Goal: Information Seeking & Learning: Learn about a topic

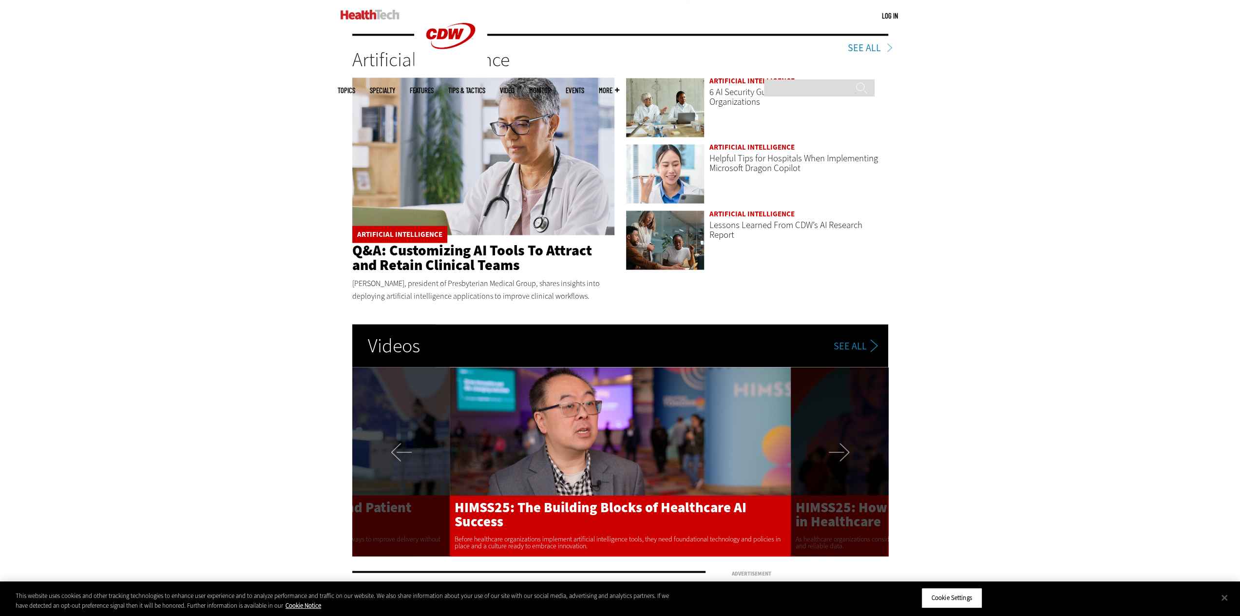
scroll to position [1754, 0]
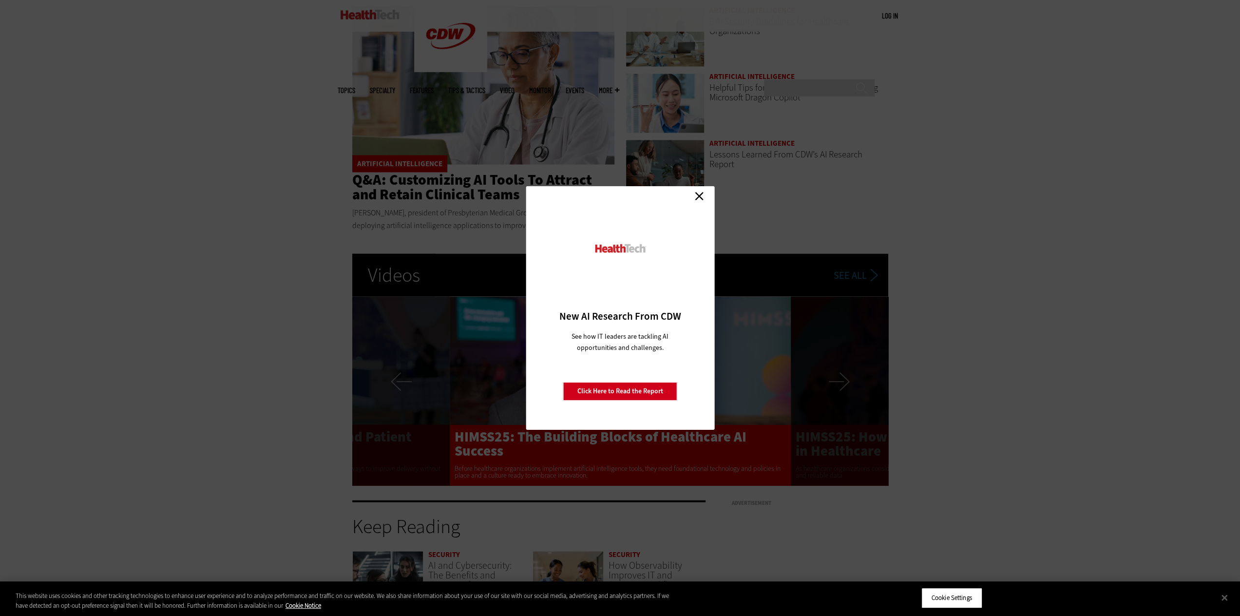
click at [698, 195] on link "Close" at bounding box center [699, 196] width 15 height 15
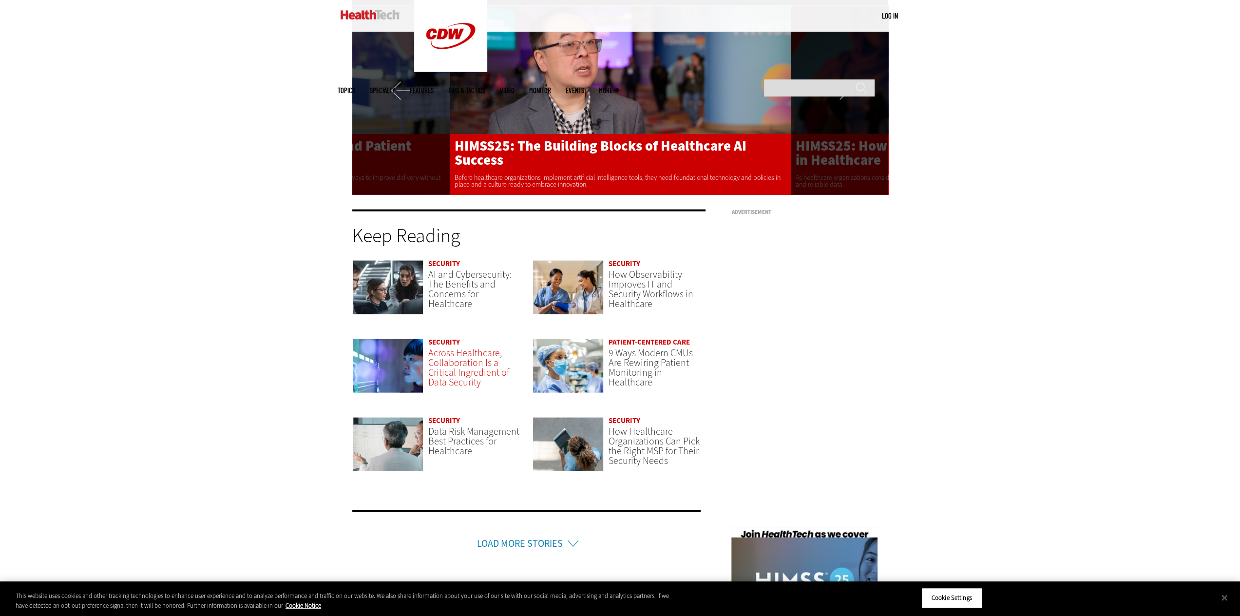
scroll to position [2046, 0]
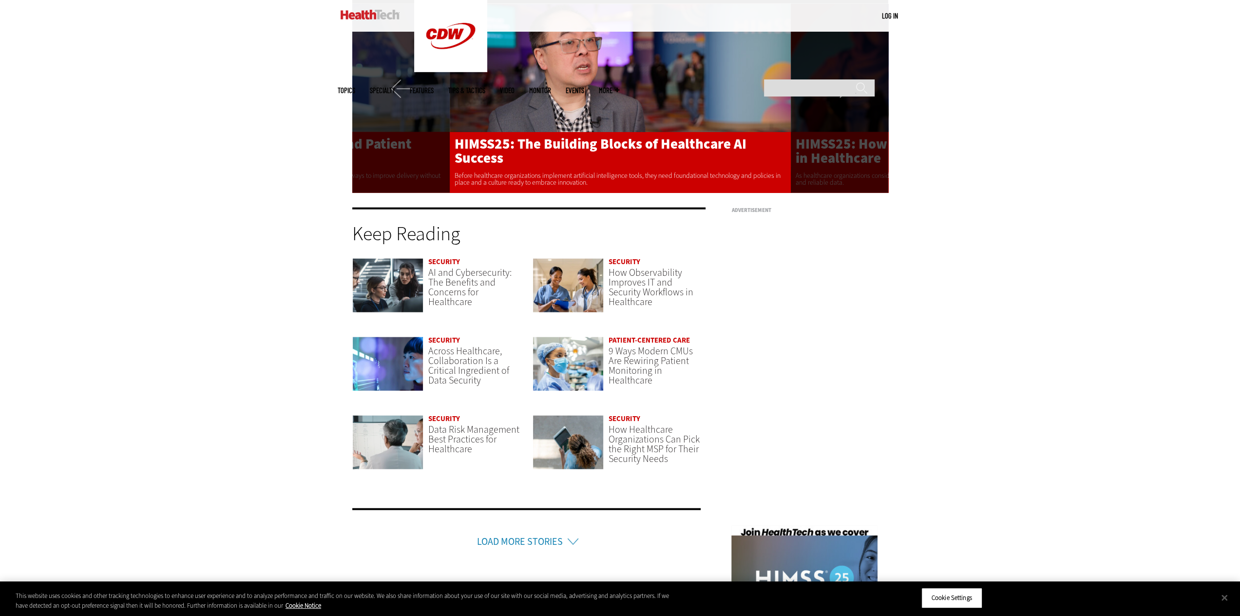
click at [439, 265] on link "Security" at bounding box center [444, 262] width 32 height 10
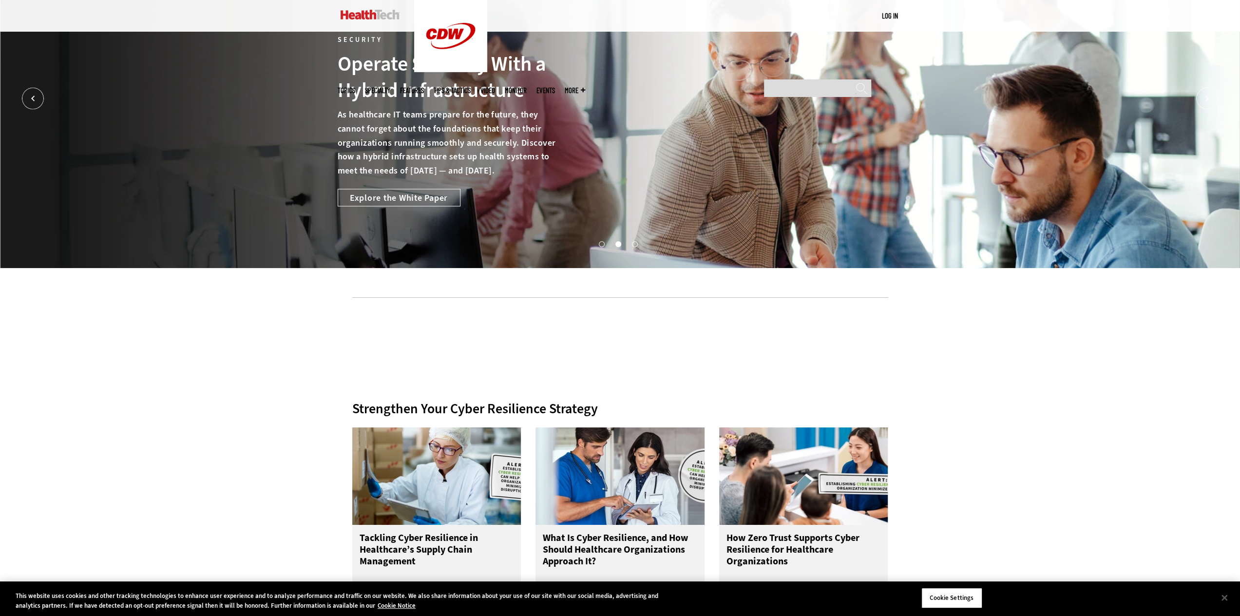
scroll to position [49, 0]
click at [418, 199] on link "Explore the White Paper" at bounding box center [399, 198] width 123 height 18
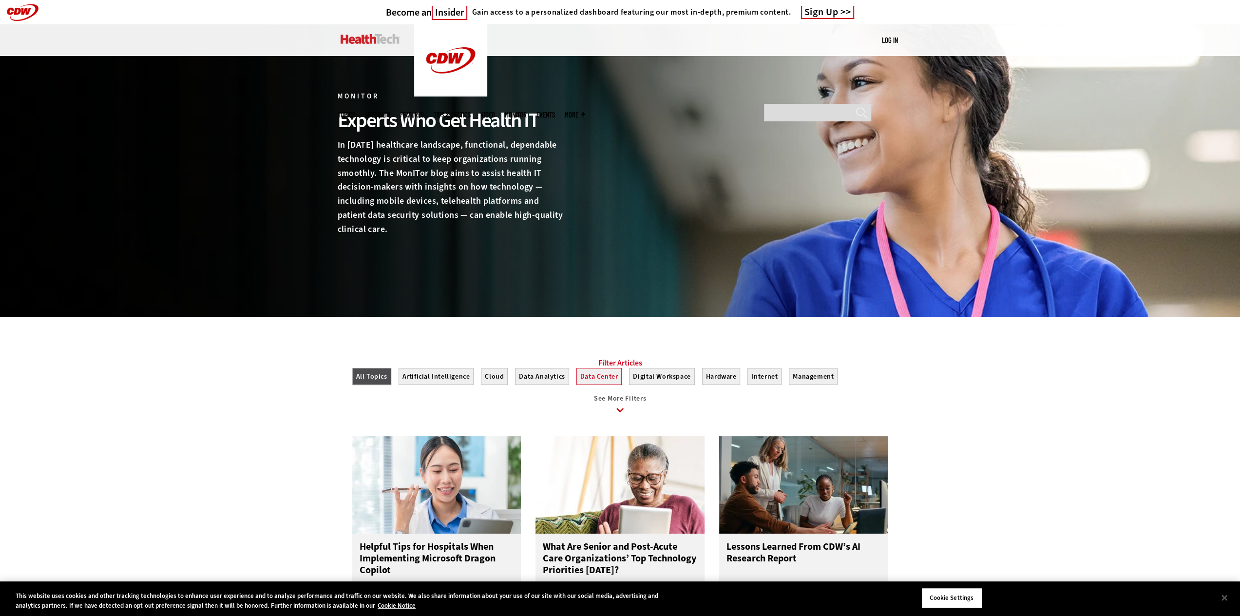
click at [604, 385] on button "Data Center" at bounding box center [599, 376] width 46 height 17
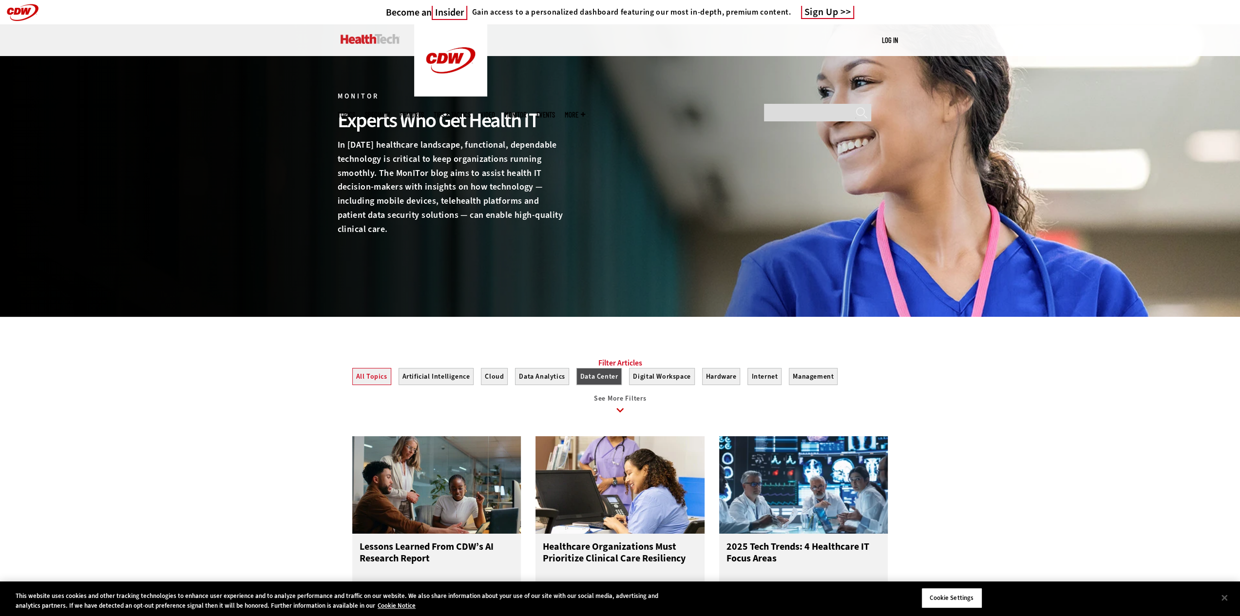
click at [379, 385] on button "All Topics" at bounding box center [371, 376] width 39 height 17
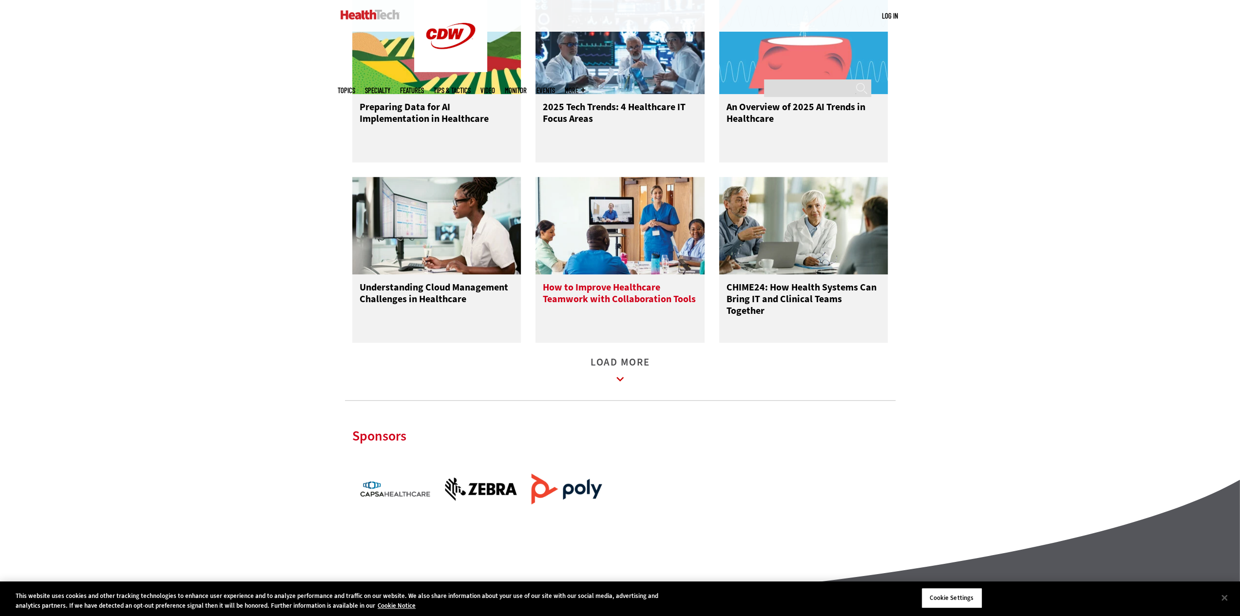
scroll to position [991, 0]
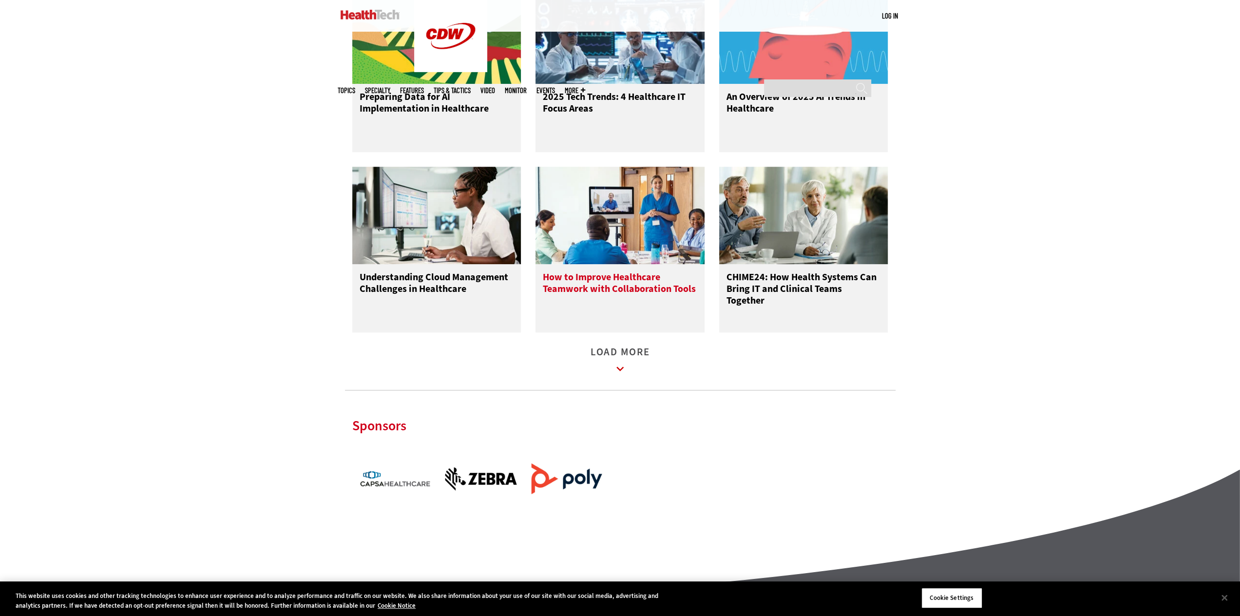
click at [583, 296] on h3 "How to Improve Healthcare Teamwork with Collaboration Tools" at bounding box center [620, 290] width 154 height 39
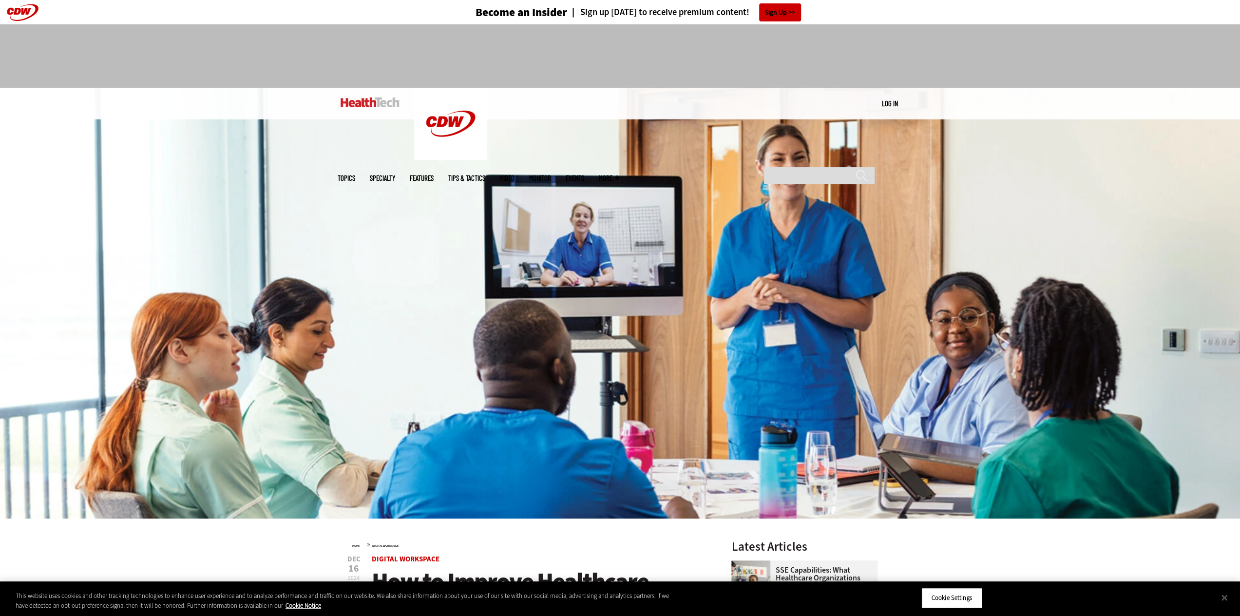
click at [233, 218] on img at bounding box center [620, 303] width 1240 height 431
